Goal: Transaction & Acquisition: Download file/media

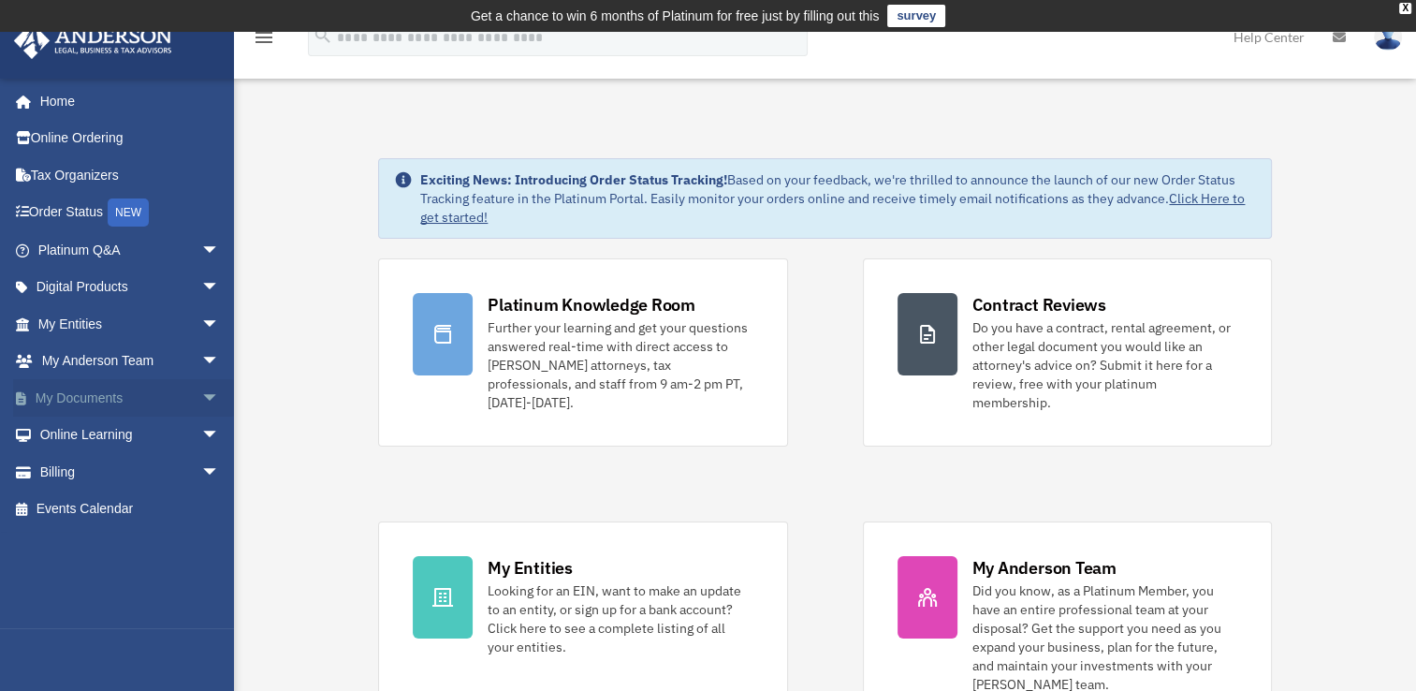
click at [201, 397] on span "arrow_drop_down" at bounding box center [219, 398] width 37 height 38
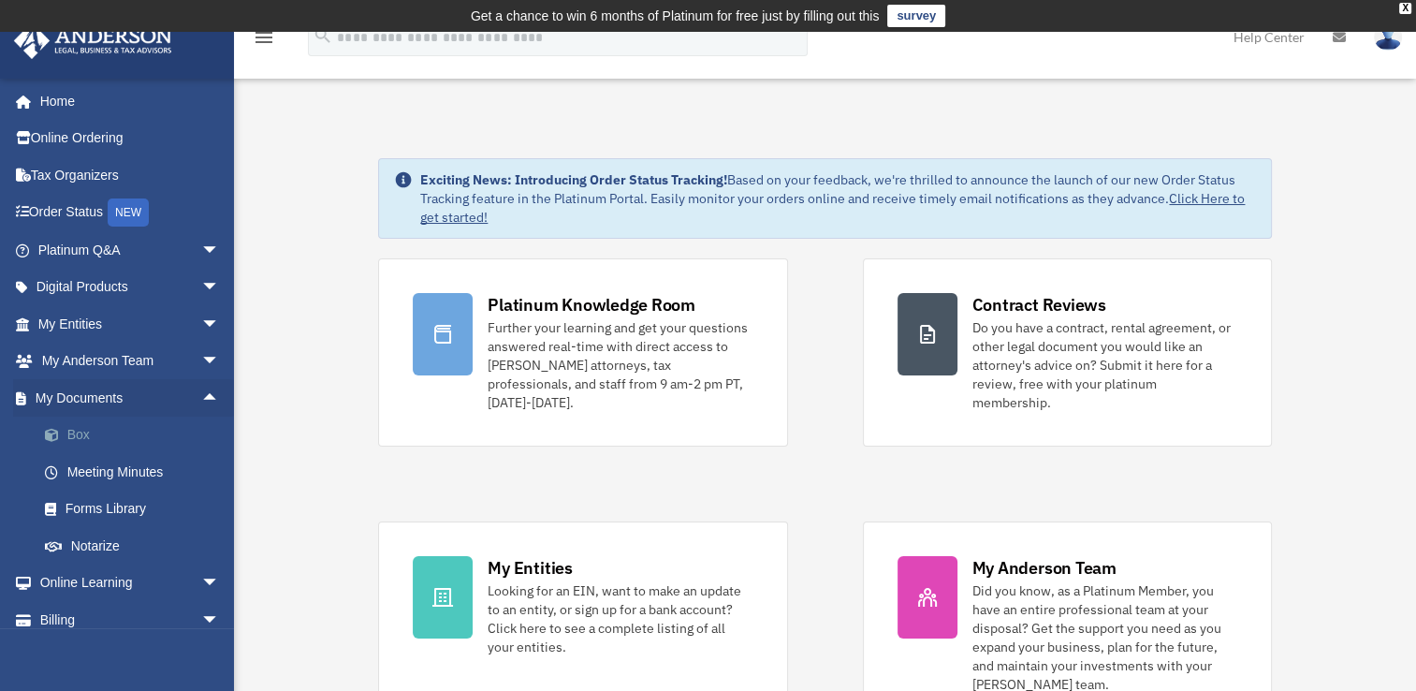
click at [88, 430] on link "Box" at bounding box center [137, 434] width 222 height 37
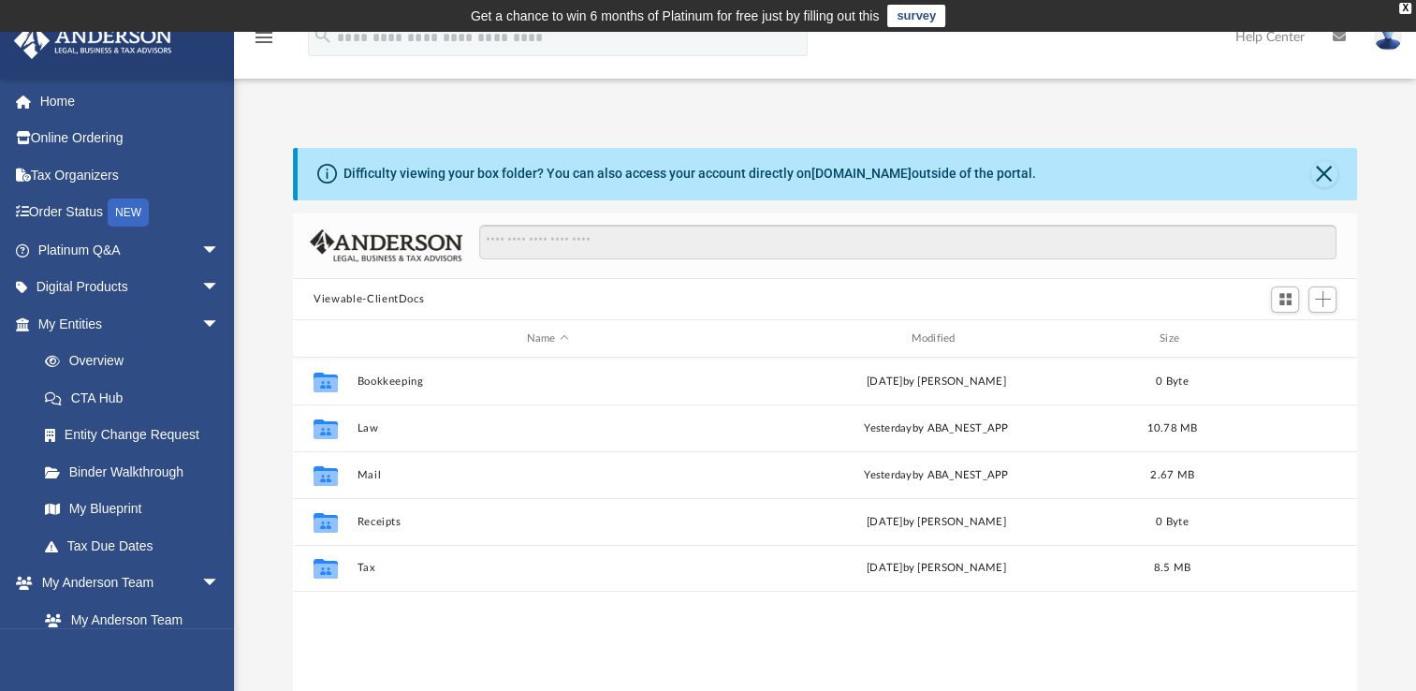
scroll to position [411, 1048]
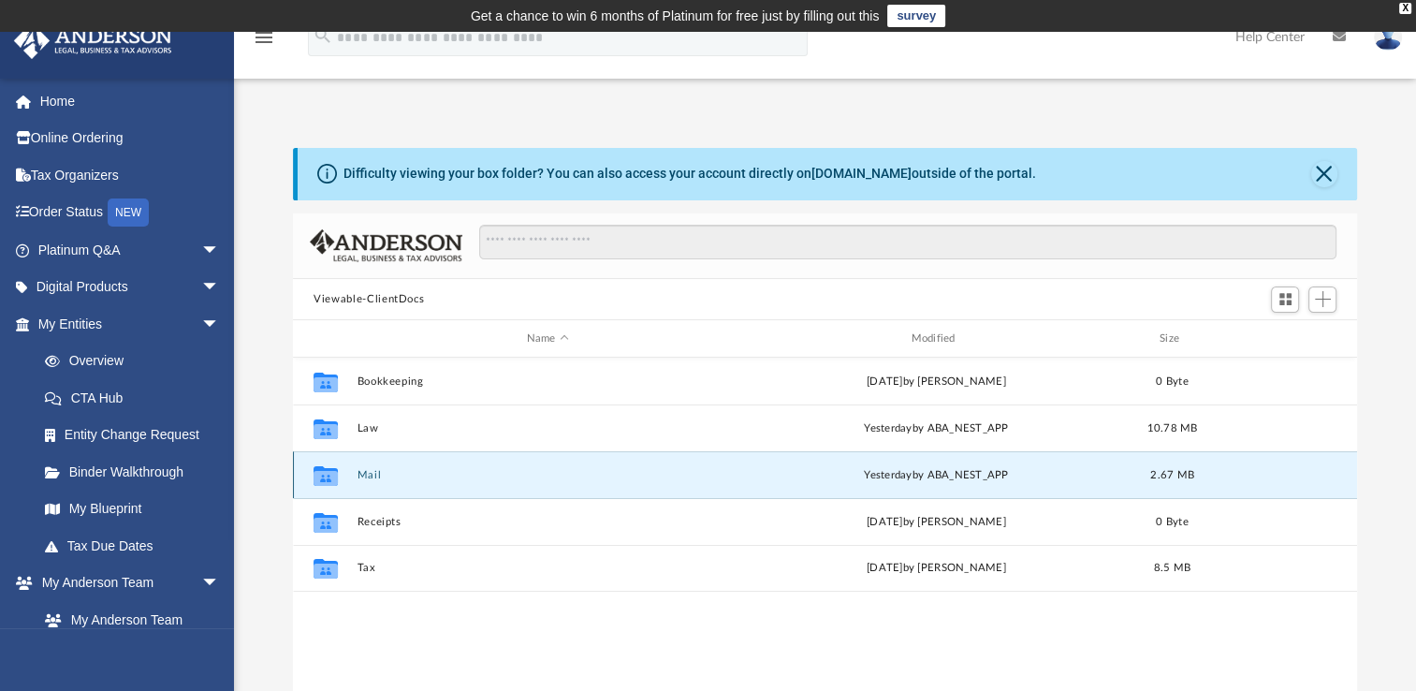
click at [373, 475] on button "Mail" at bounding box center [548, 475] width 381 height 12
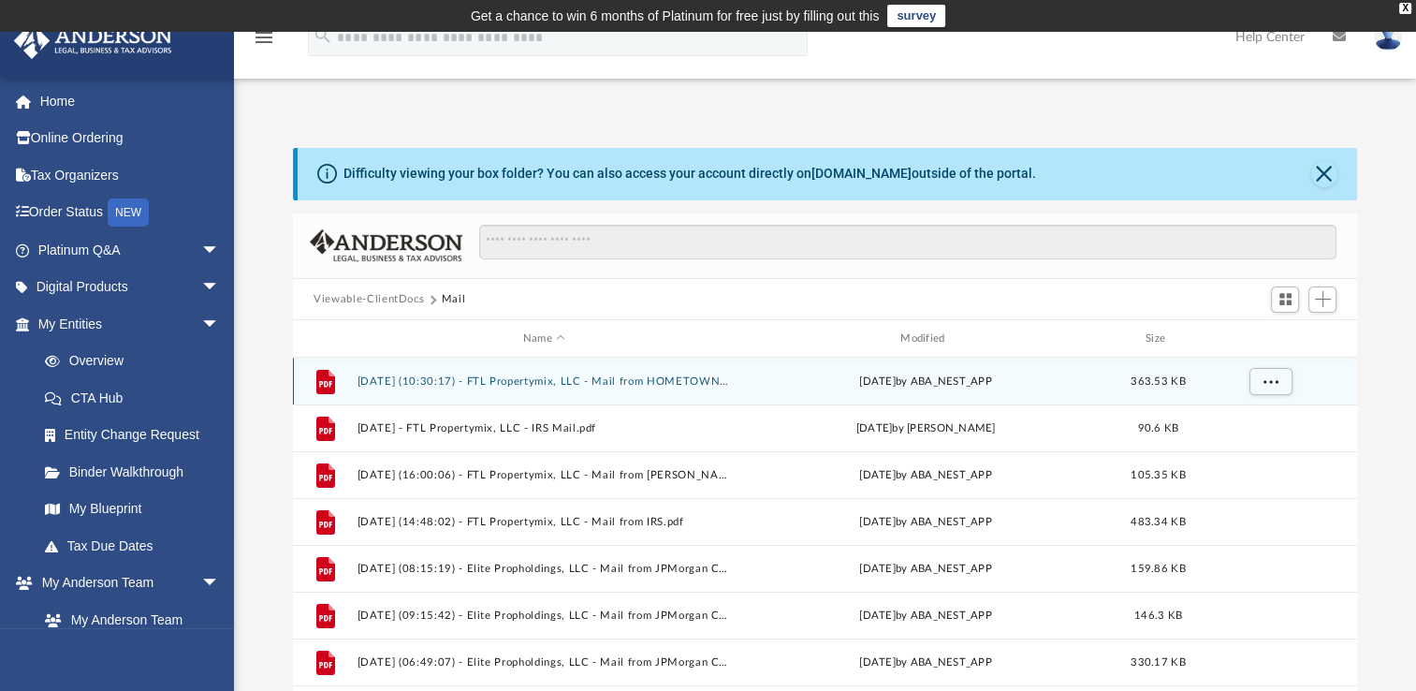
click at [547, 376] on button "[DATE] (10:30:17) - FTL Propertymix, LLC - Mail from HOMETOWN PUBLISHING.pdf" at bounding box center [544, 381] width 373 height 12
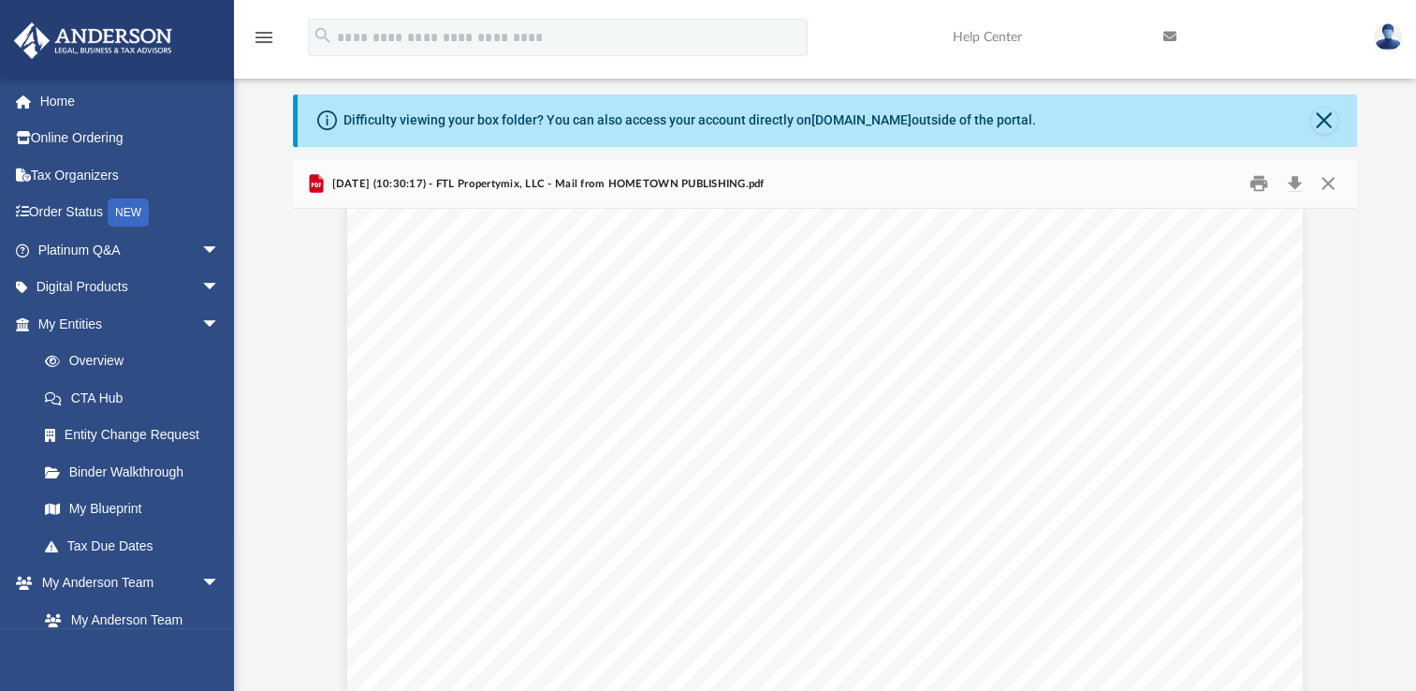
scroll to position [264, 0]
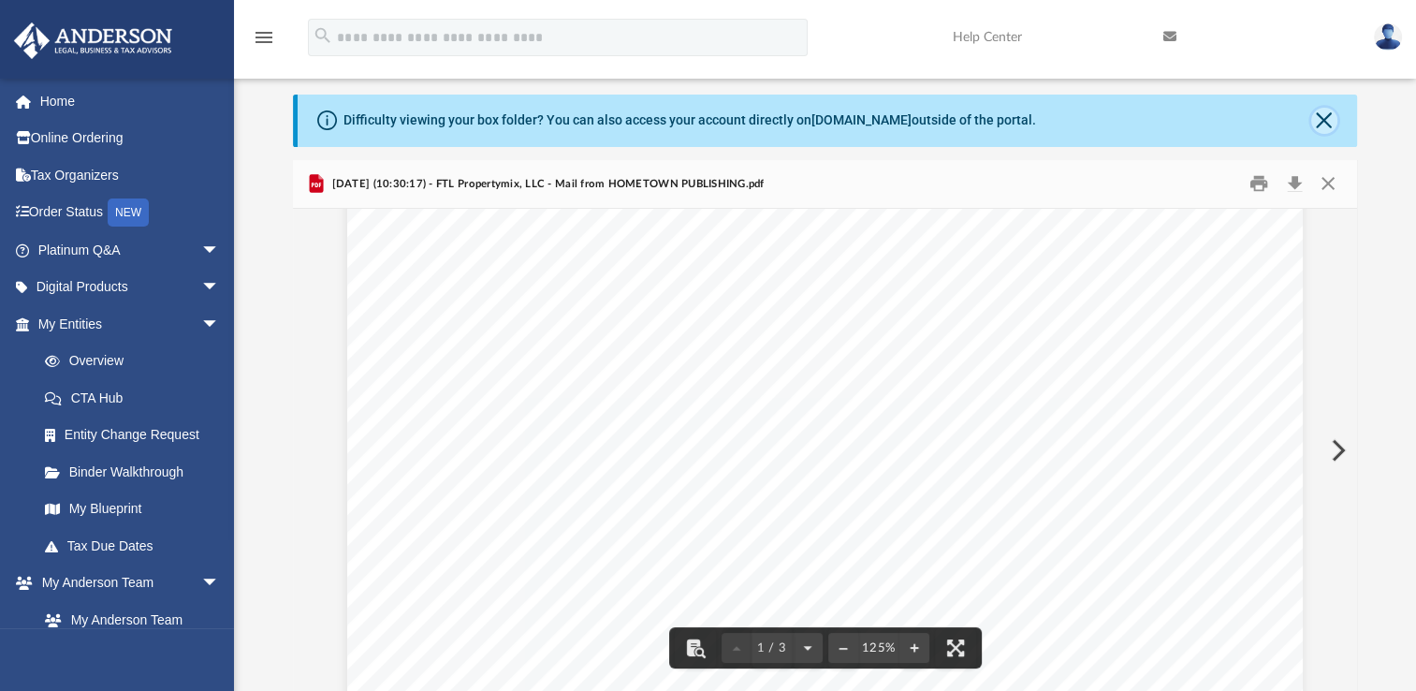
click at [1320, 120] on button "Close" at bounding box center [1324, 121] width 26 height 26
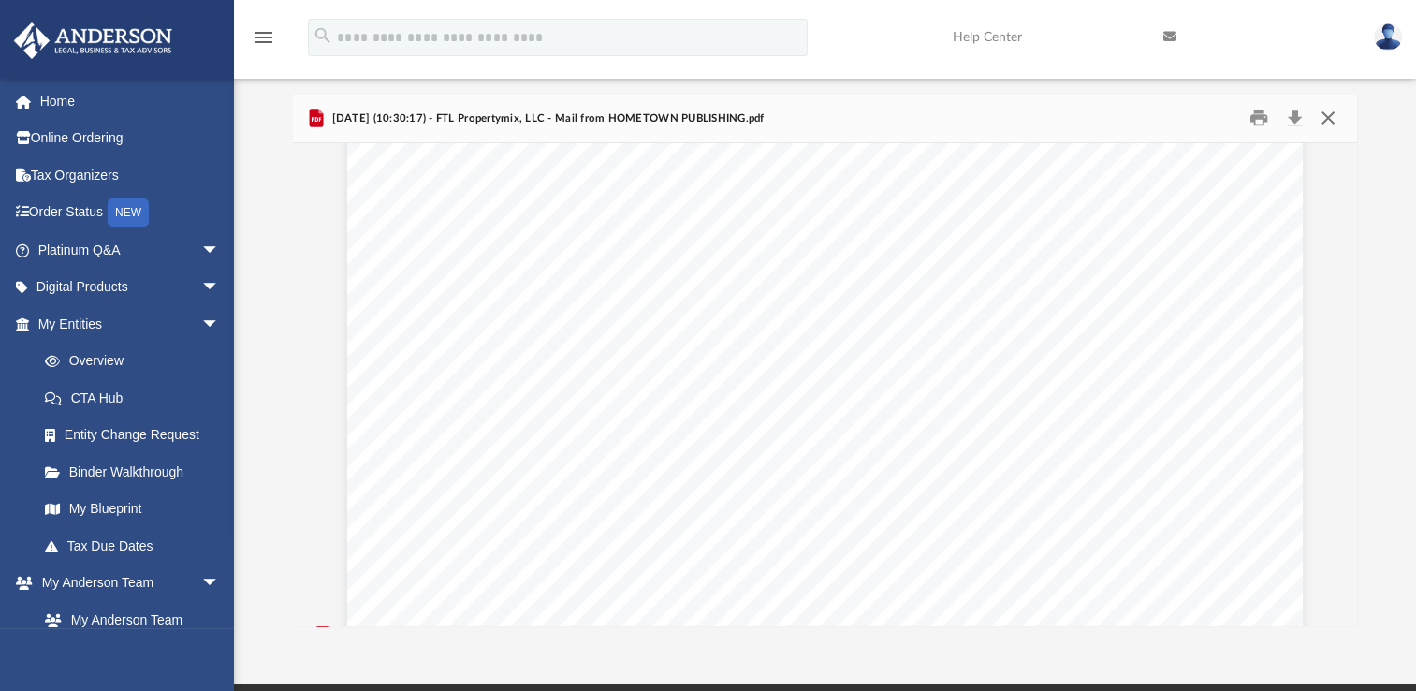
click at [1320, 120] on button "Close" at bounding box center [1327, 118] width 34 height 29
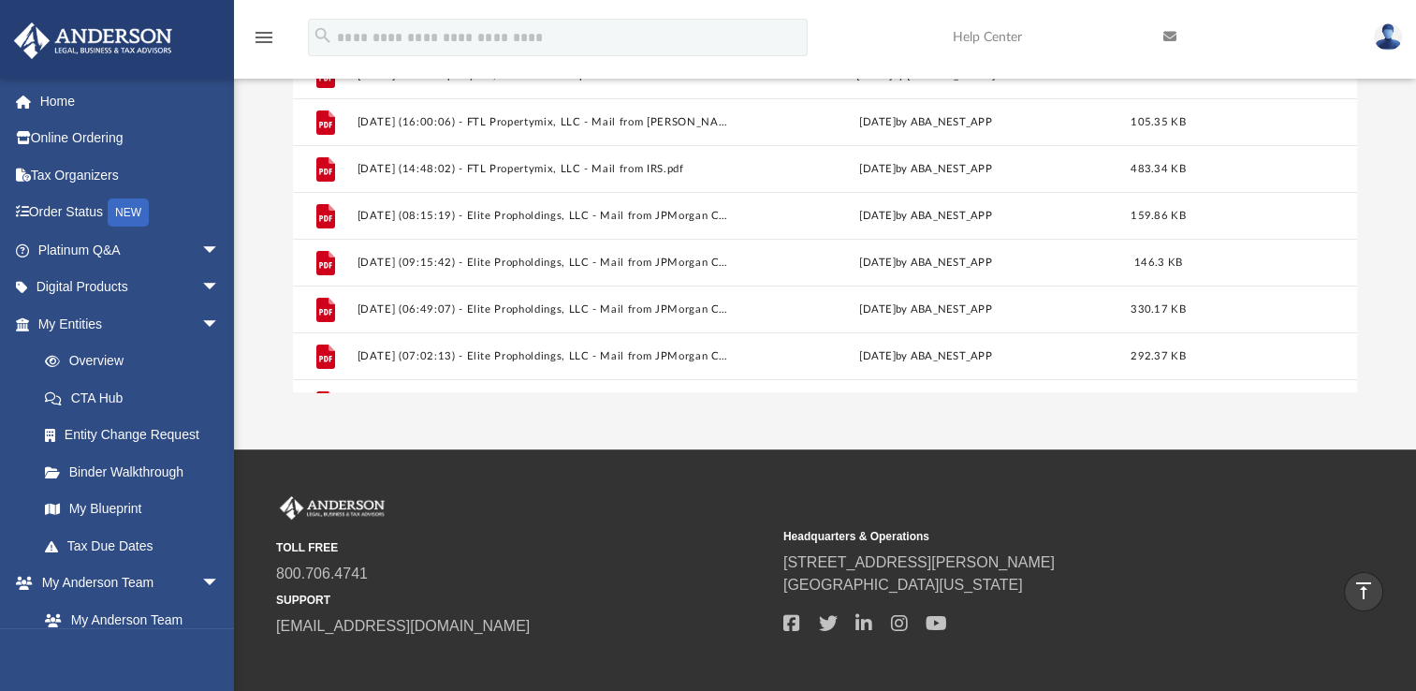
scroll to position [0, 0]
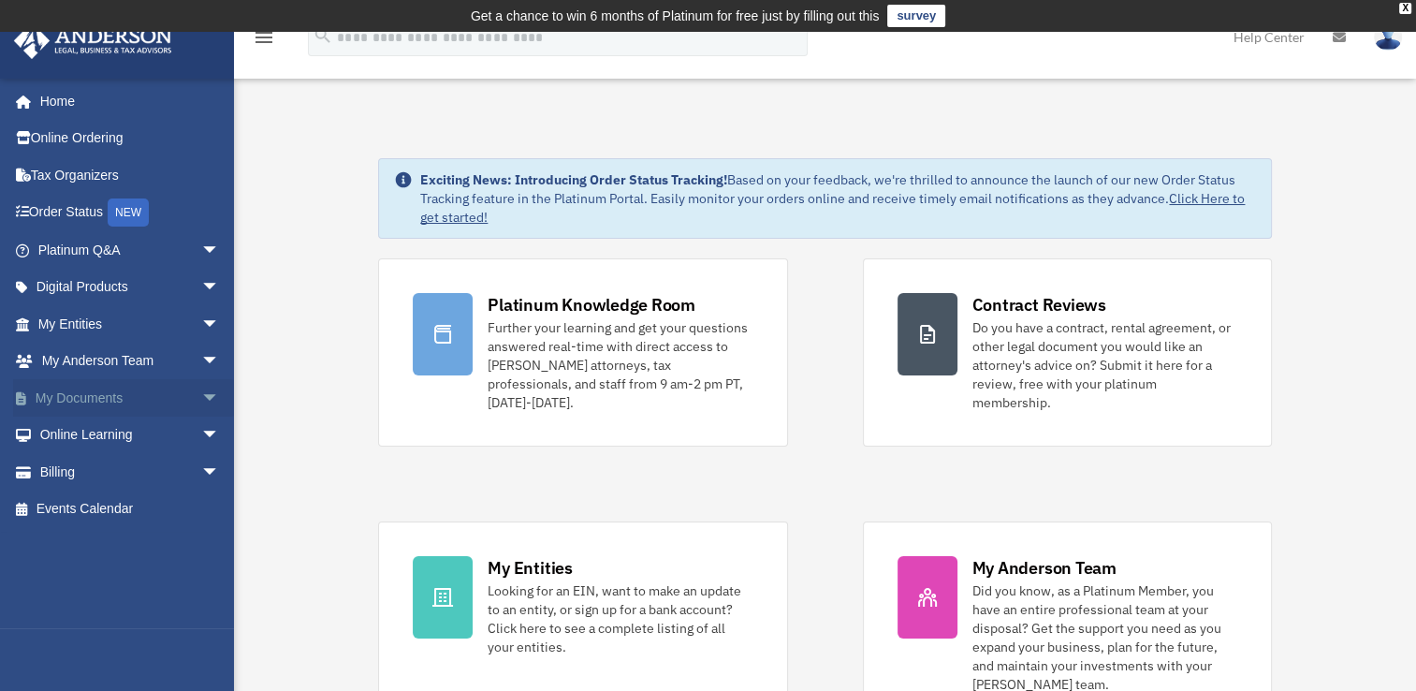
click at [201, 387] on span "arrow_drop_down" at bounding box center [219, 398] width 37 height 38
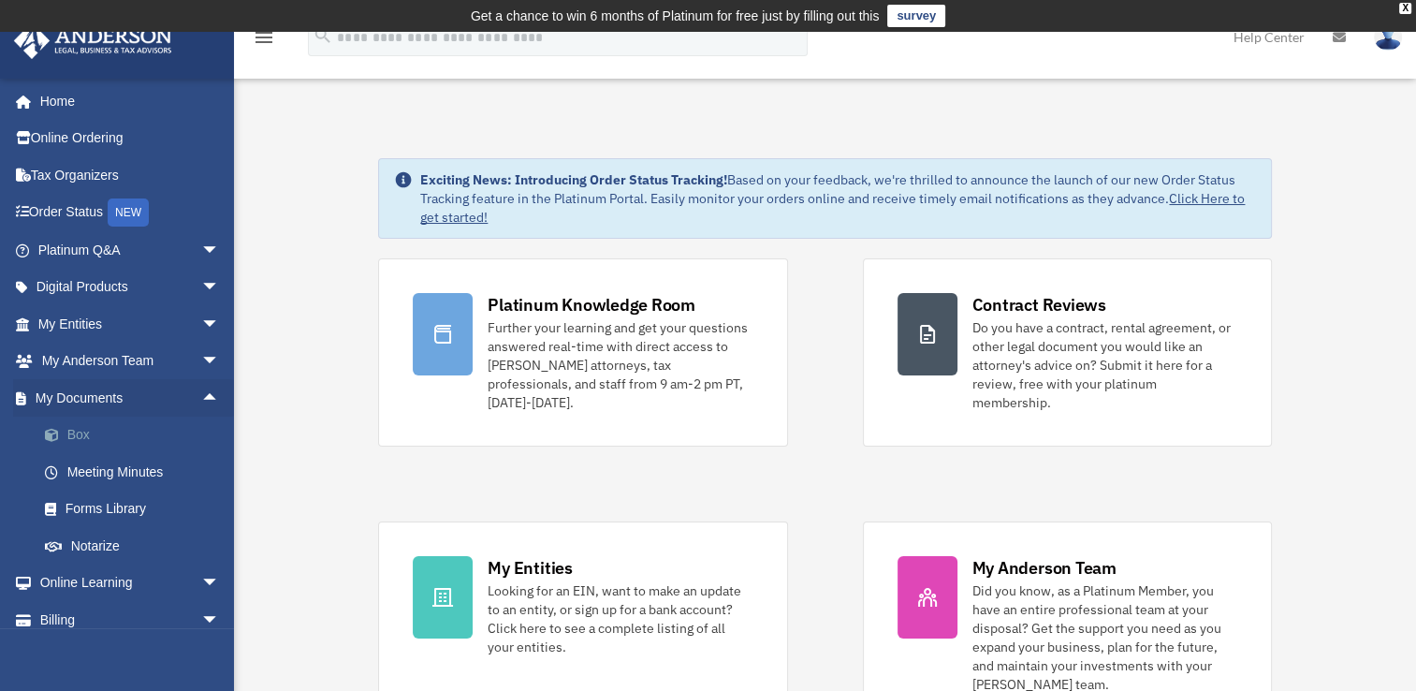
click at [79, 432] on link "Box" at bounding box center [137, 434] width 222 height 37
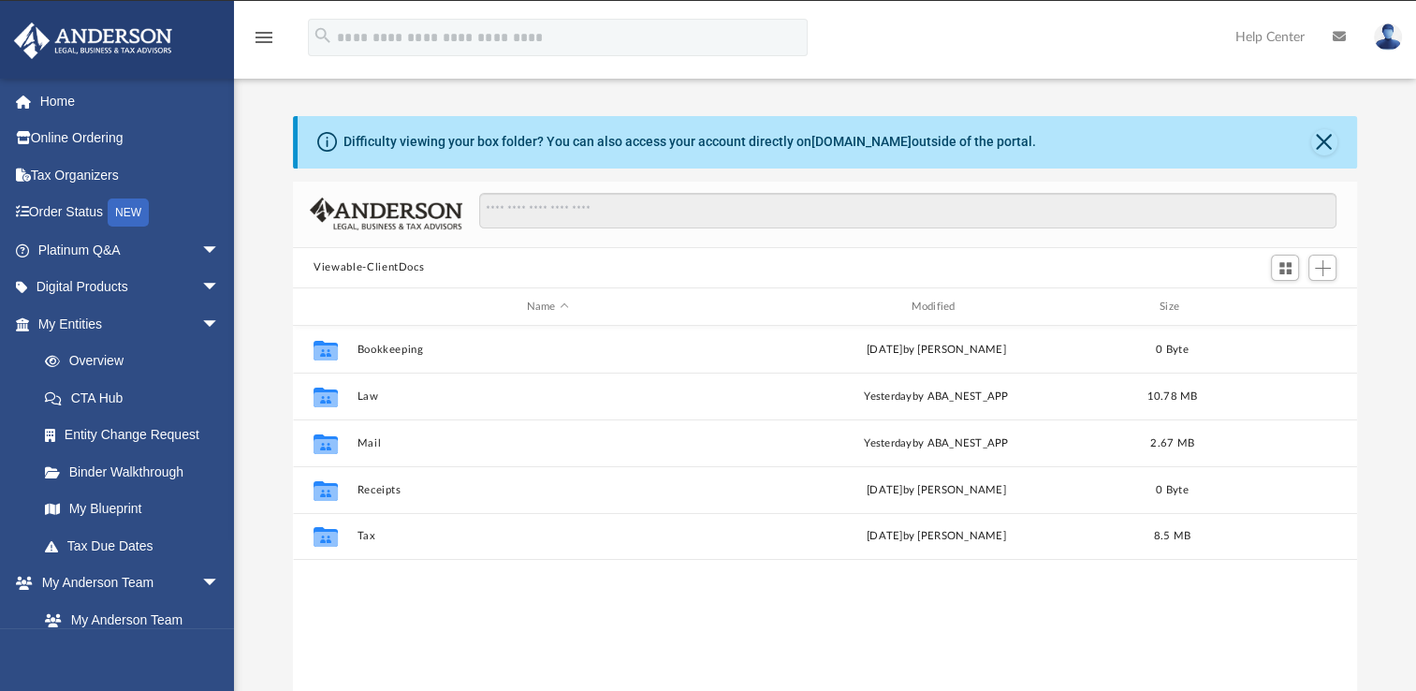
scroll to position [411, 1048]
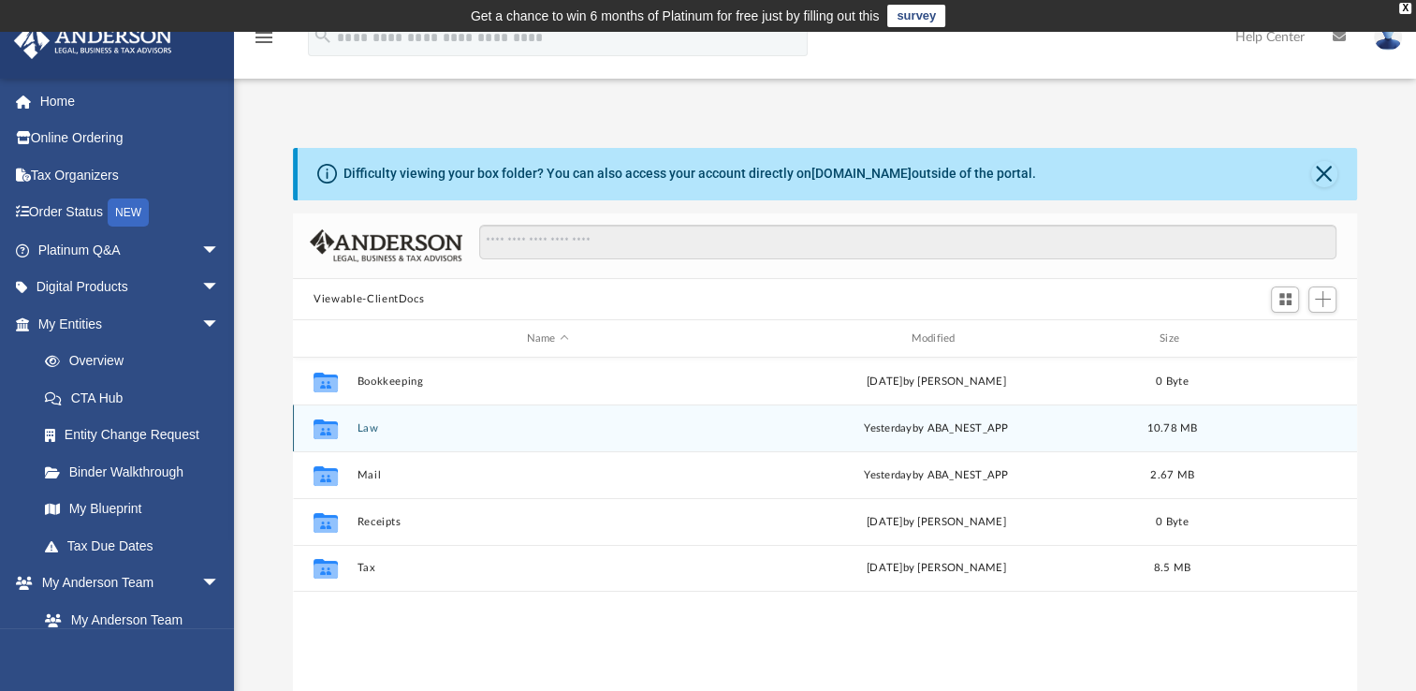
click at [379, 418] on div "Collaborated Folder Law yesterday by ABA_NEST_APP 10.78 MB" at bounding box center [825, 427] width 1064 height 47
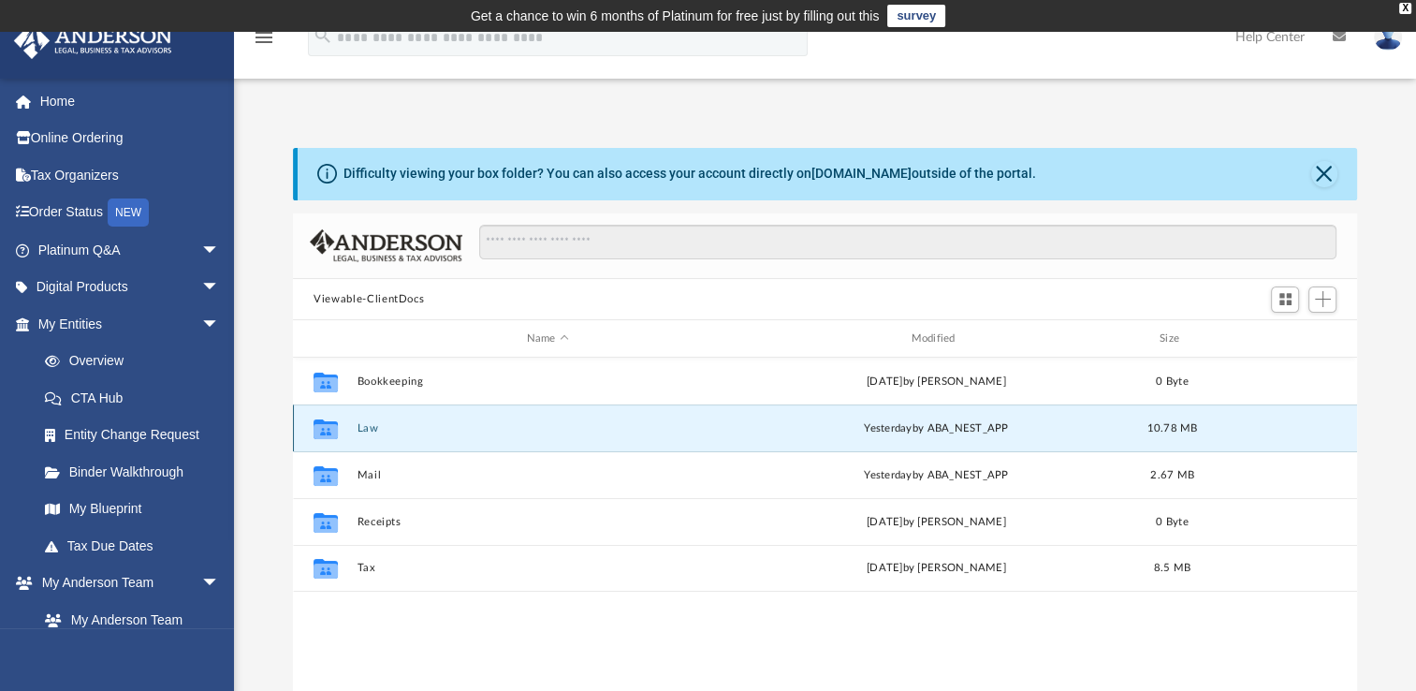
click at [374, 425] on button "Law" at bounding box center [548, 428] width 381 height 12
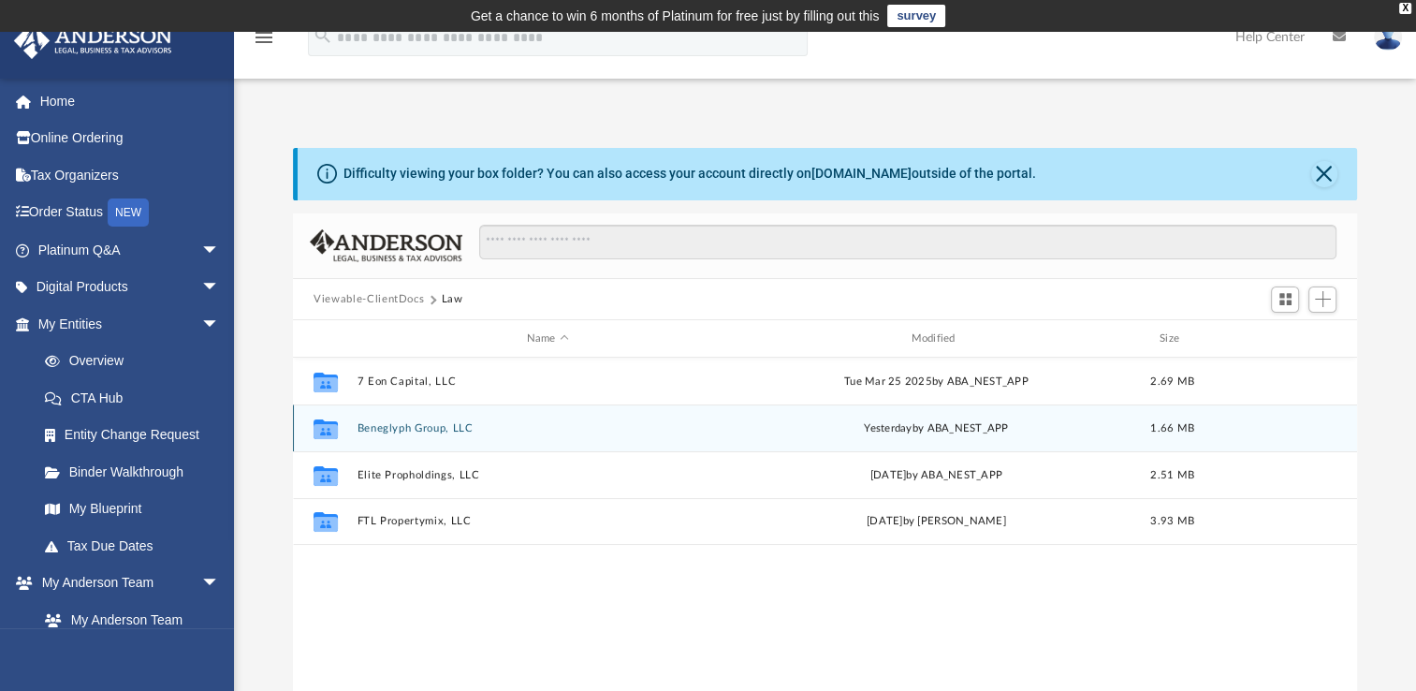
click at [379, 427] on button "Beneglyph Group, LLC" at bounding box center [548, 428] width 381 height 12
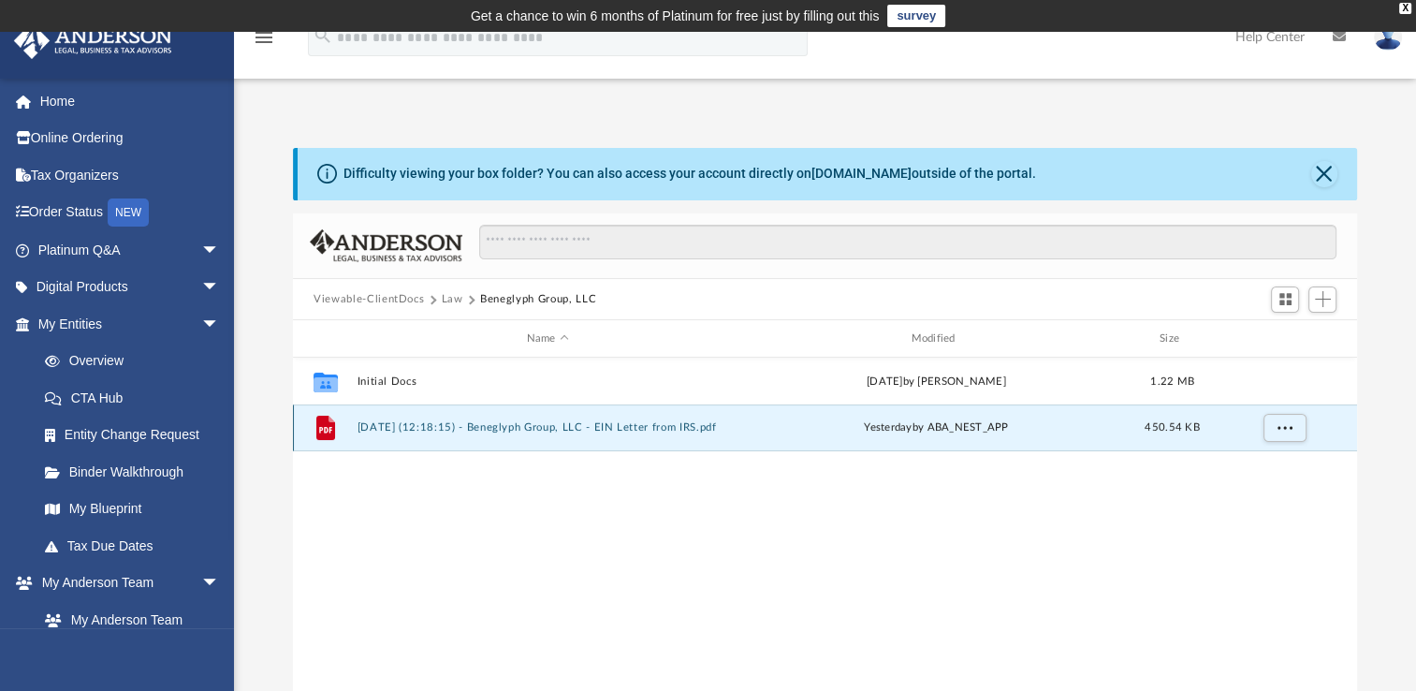
click at [523, 429] on button "2025.09.09 (12:18:15) - Beneglyph Group, LLC - EIN Letter from IRS.pdf" at bounding box center [548, 427] width 381 height 12
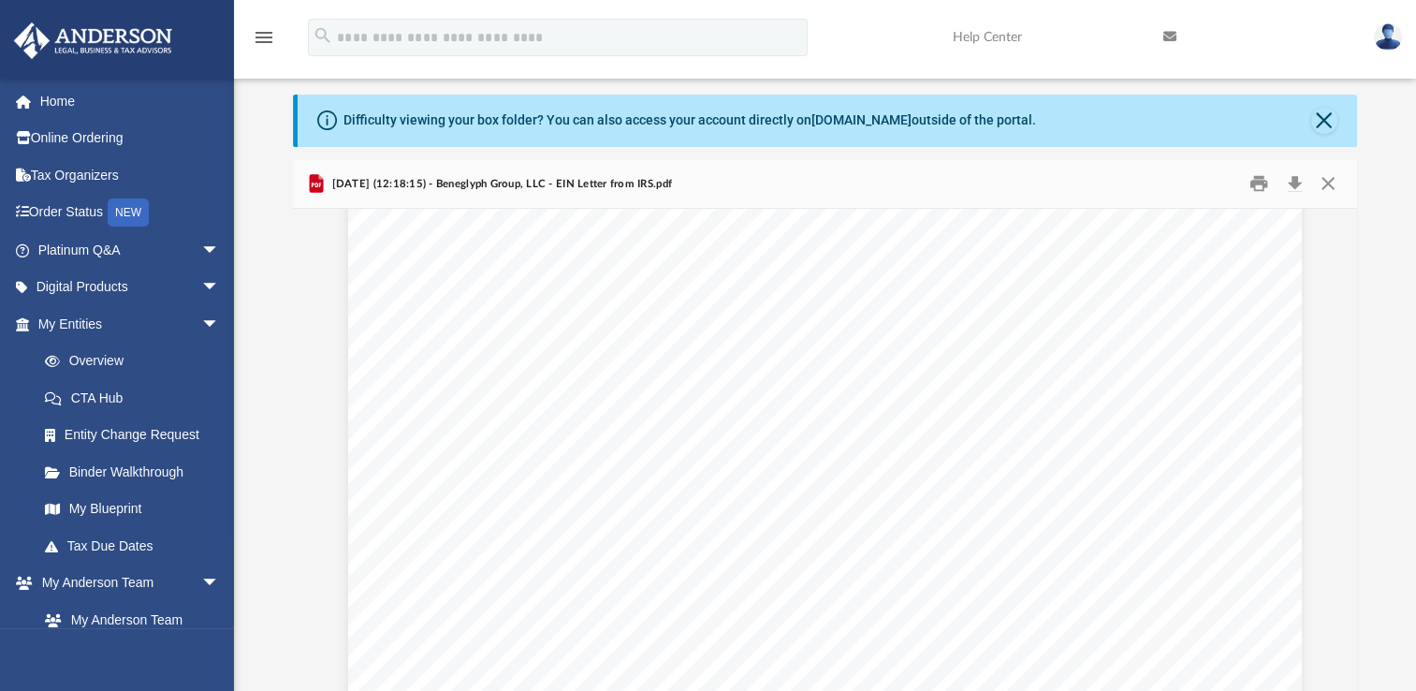
scroll to position [0, 0]
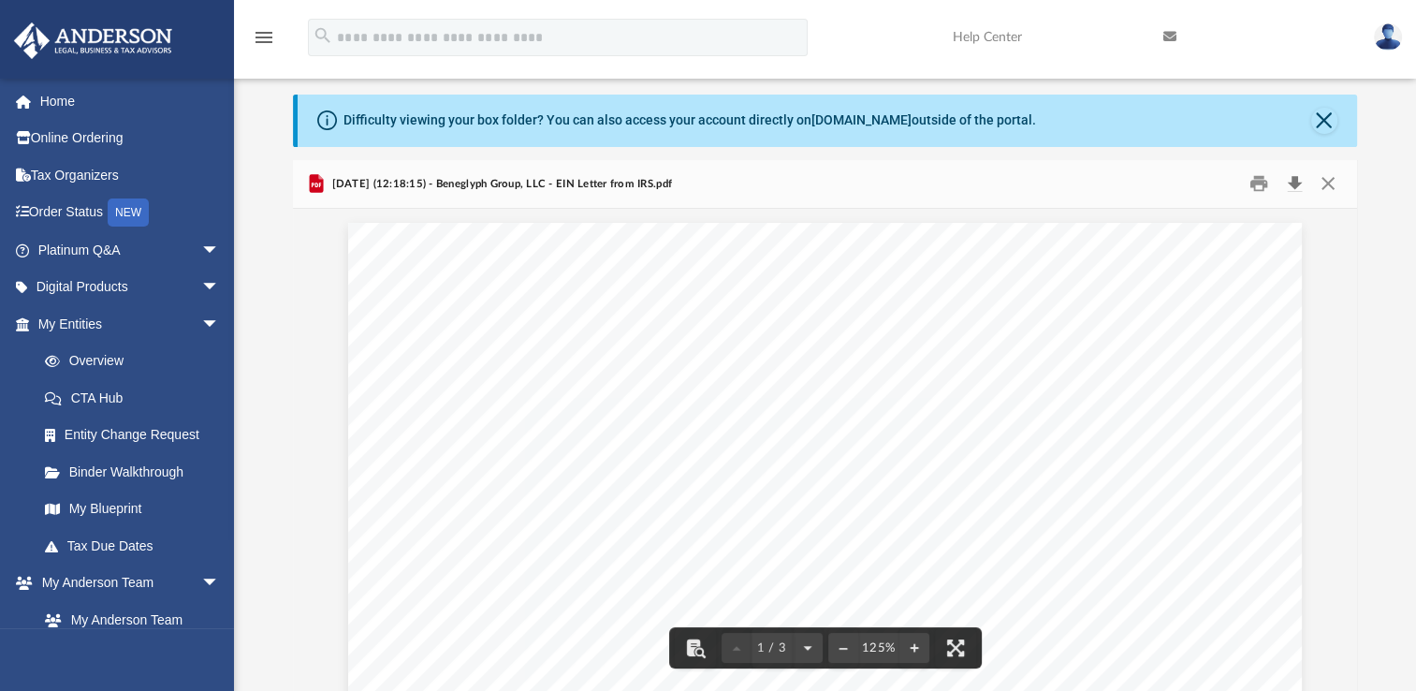
click at [1289, 177] on button "Download" at bounding box center [1295, 183] width 34 height 29
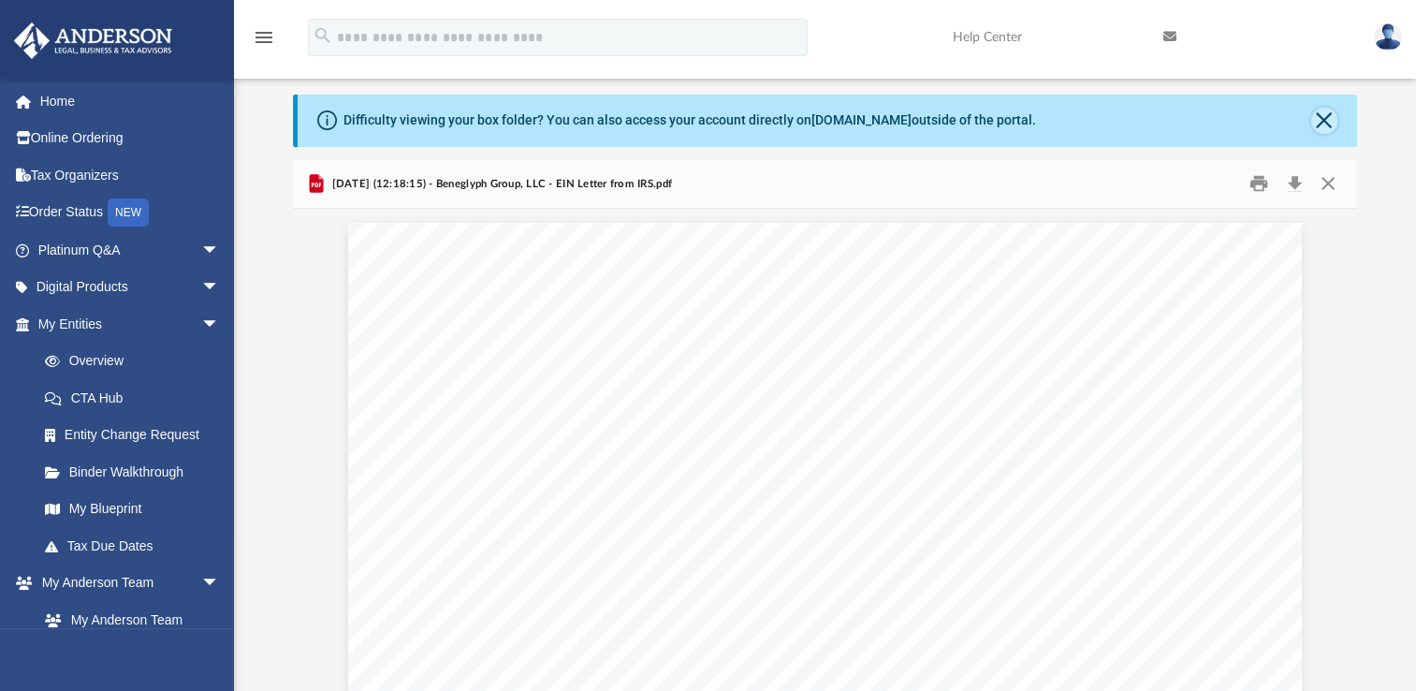
click at [1318, 121] on button "Close" at bounding box center [1324, 121] width 26 height 26
